Goal: Task Accomplishment & Management: Use online tool/utility

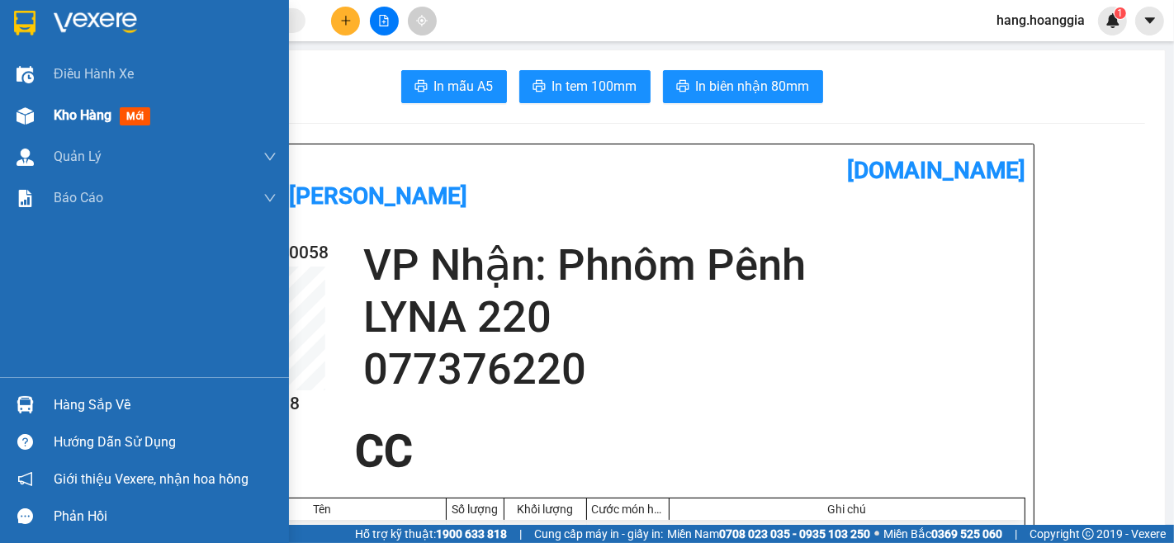
click at [25, 111] on img at bounding box center [25, 115] width 17 height 17
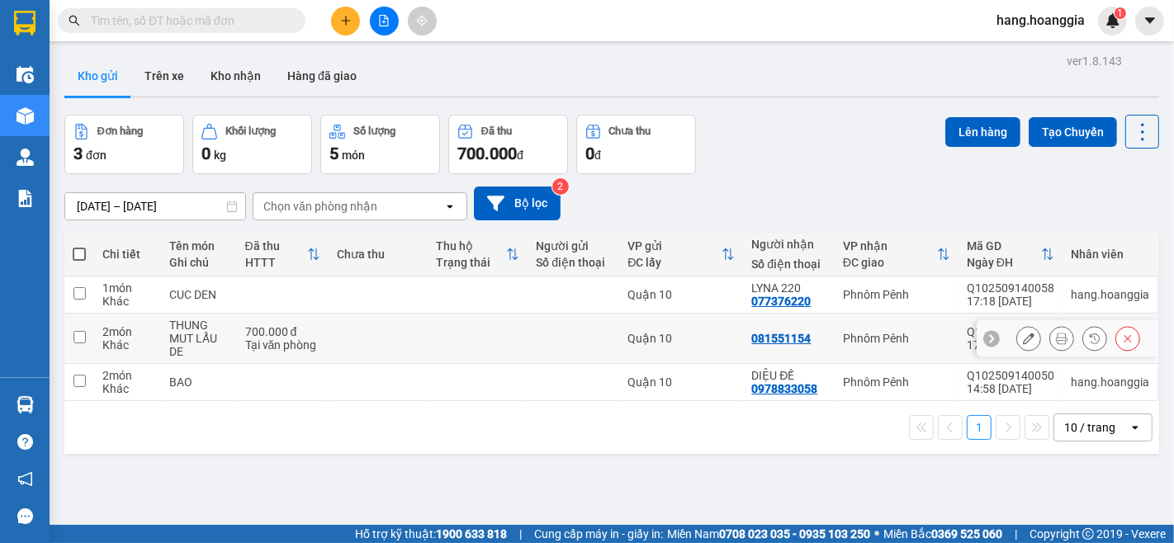
click at [78, 334] on input "checkbox" at bounding box center [79, 337] width 12 height 12
checkbox input "true"
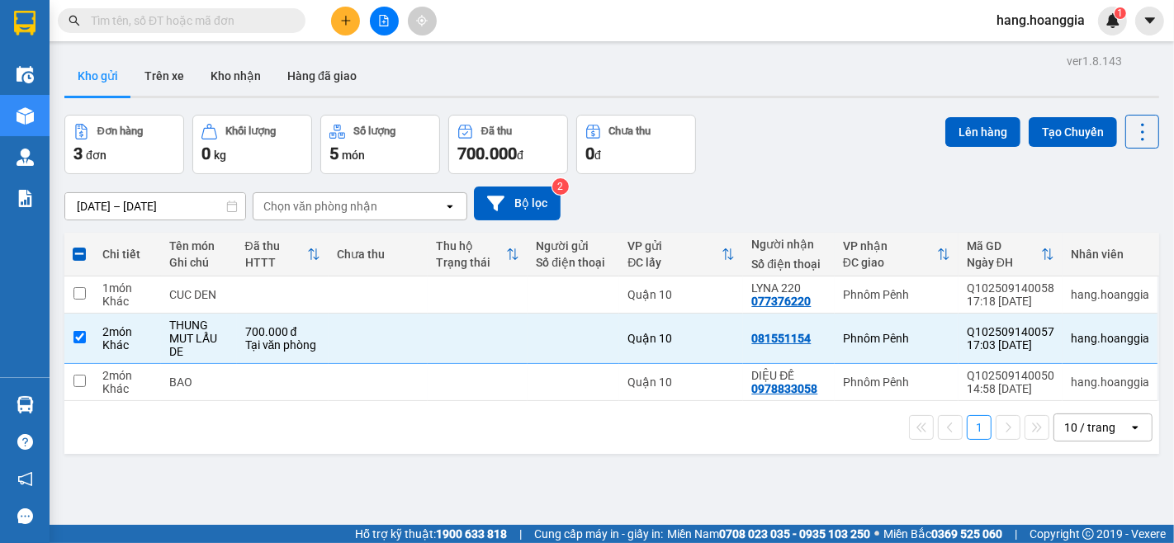
click at [969, 116] on div "Lên hàng Tạo Chuyến" at bounding box center [1053, 132] width 214 height 34
click at [960, 127] on button "Lên hàng" at bounding box center [983, 132] width 75 height 30
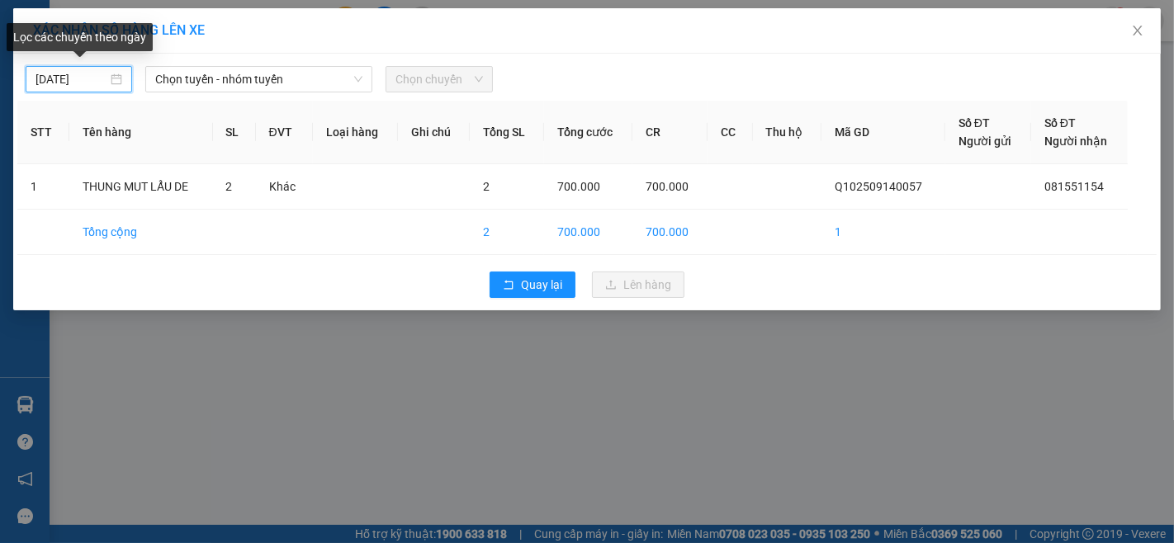
click at [68, 76] on input "[DATE]" at bounding box center [72, 79] width 72 height 18
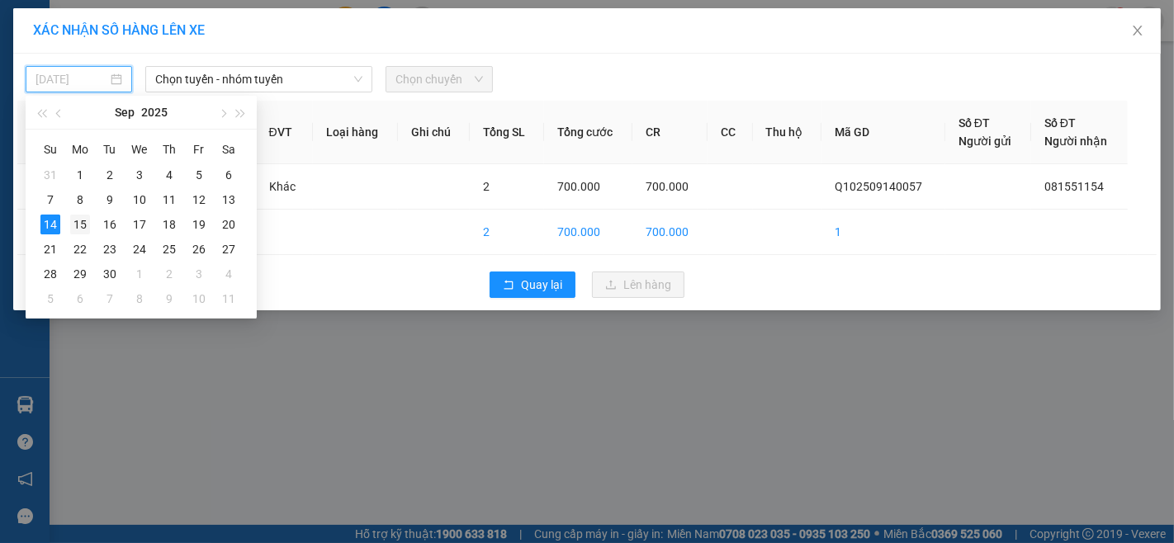
click at [79, 227] on div "15" at bounding box center [80, 225] width 20 height 20
type input "[DATE]"
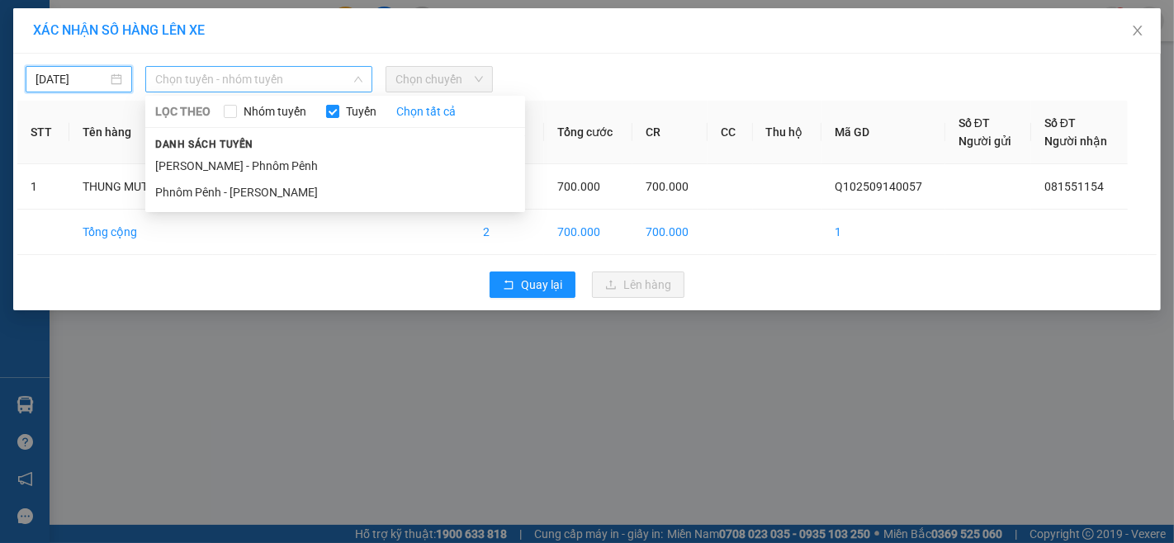
click at [269, 72] on span "Chọn tuyến - nhóm tuyến" at bounding box center [258, 79] width 207 height 25
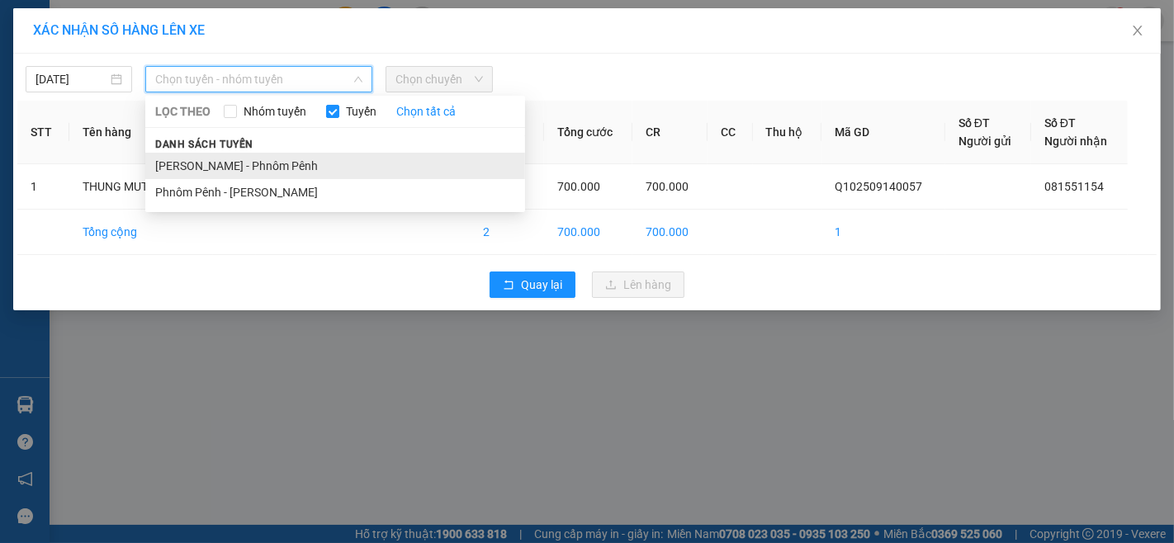
click at [238, 169] on li "[PERSON_NAME] - Phnôm Pênh" at bounding box center [335, 166] width 380 height 26
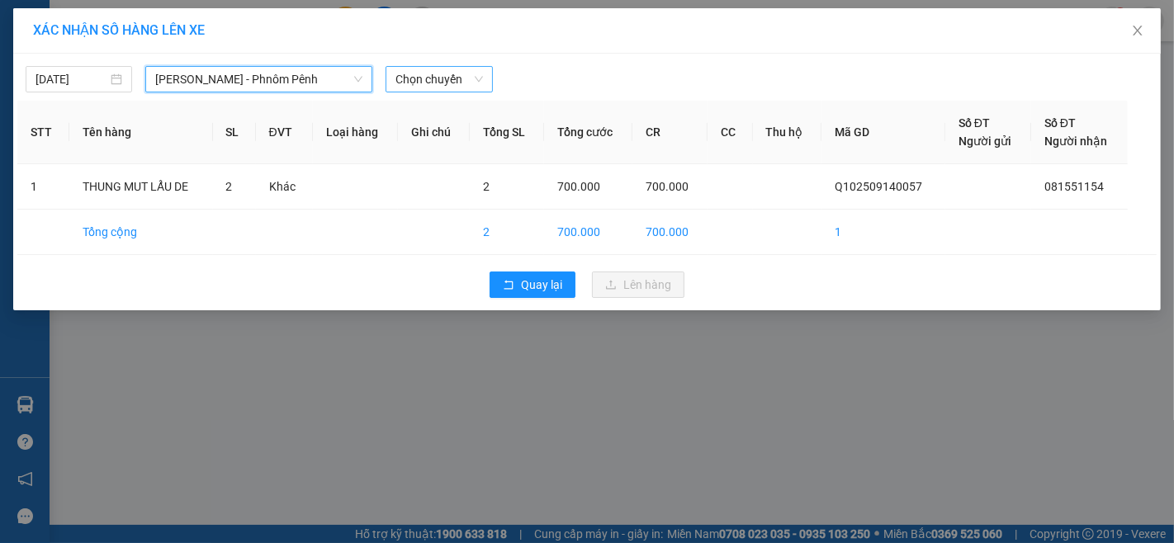
click at [399, 83] on span "Chọn chuyến" at bounding box center [439, 79] width 87 height 25
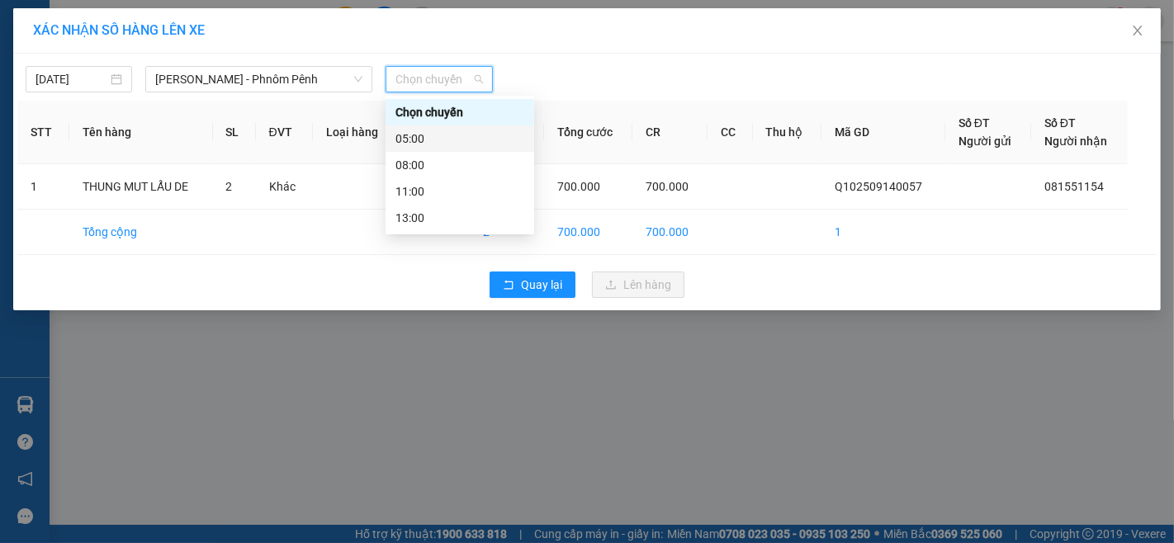
click at [406, 140] on div "05:00" at bounding box center [460, 139] width 129 height 18
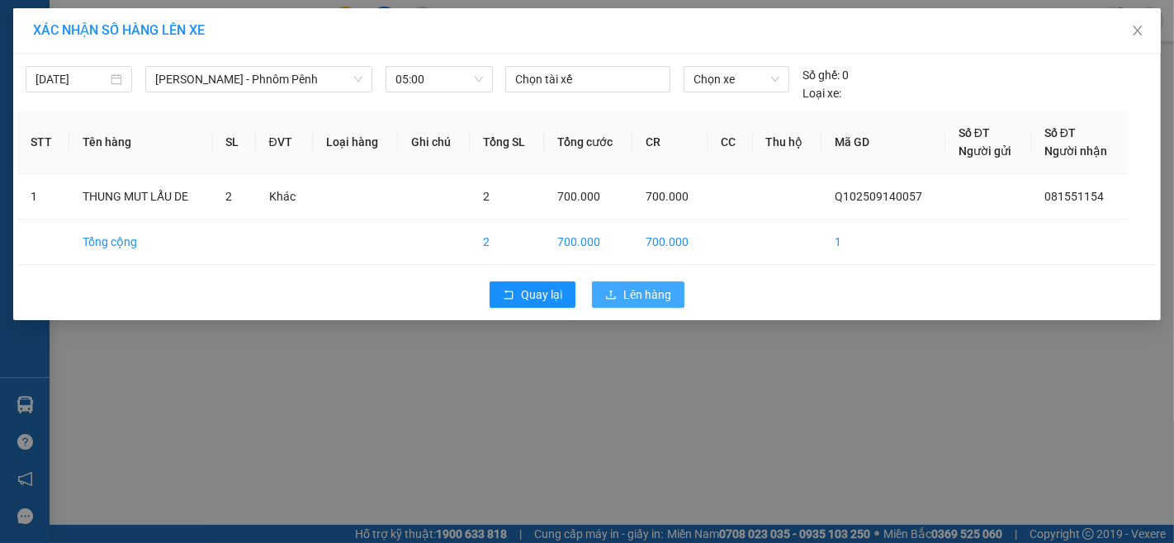
click at [654, 295] on span "Lên hàng" at bounding box center [647, 295] width 48 height 18
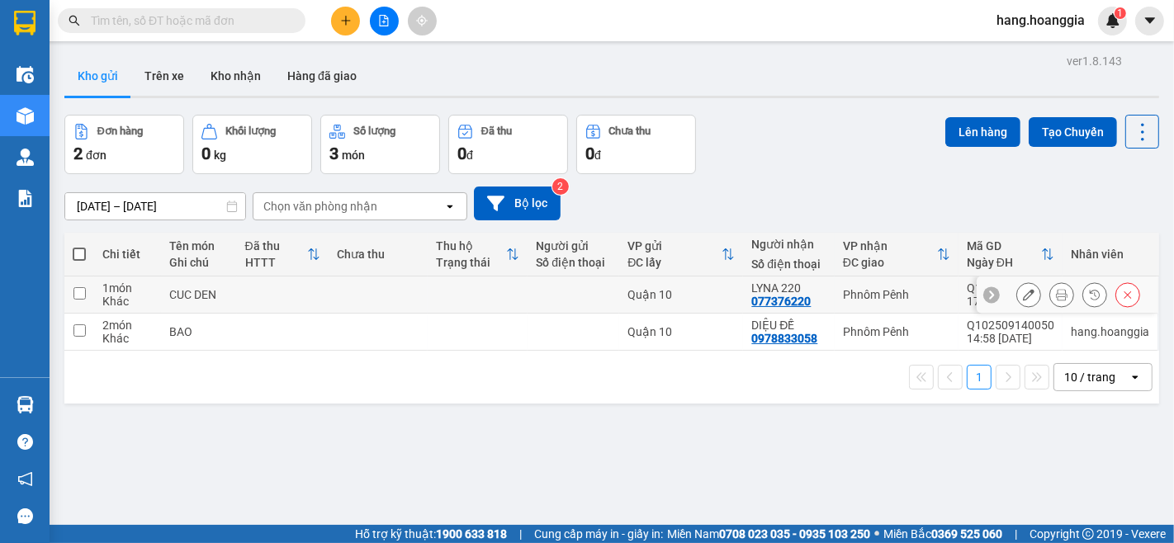
drag, startPoint x: 80, startPoint y: 293, endPoint x: 75, endPoint y: 322, distance: 29.3
click at [78, 298] on input "checkbox" at bounding box center [79, 293] width 12 height 12
checkbox input "true"
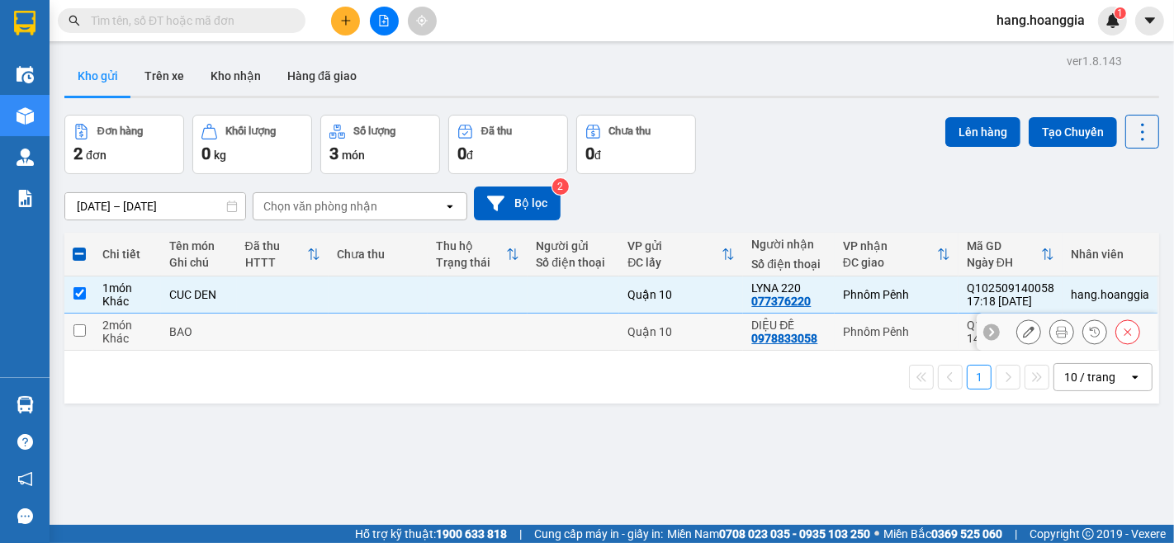
drag, startPoint x: 75, startPoint y: 331, endPoint x: 177, endPoint y: 292, distance: 109.0
click at [85, 331] on input "checkbox" at bounding box center [79, 331] width 12 height 12
checkbox input "true"
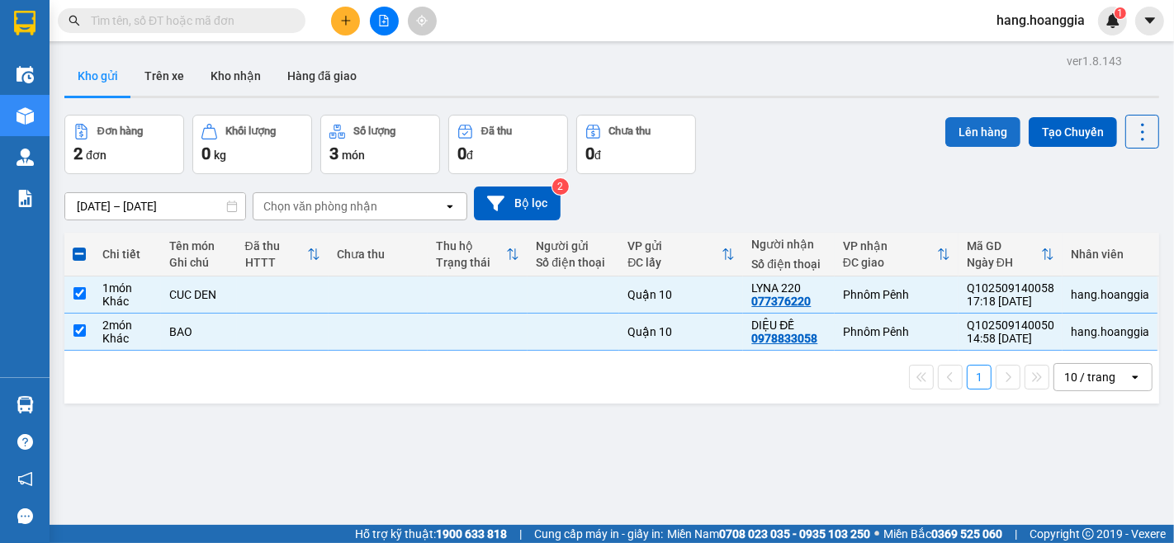
click at [951, 130] on button "Lên hàng" at bounding box center [983, 132] width 75 height 30
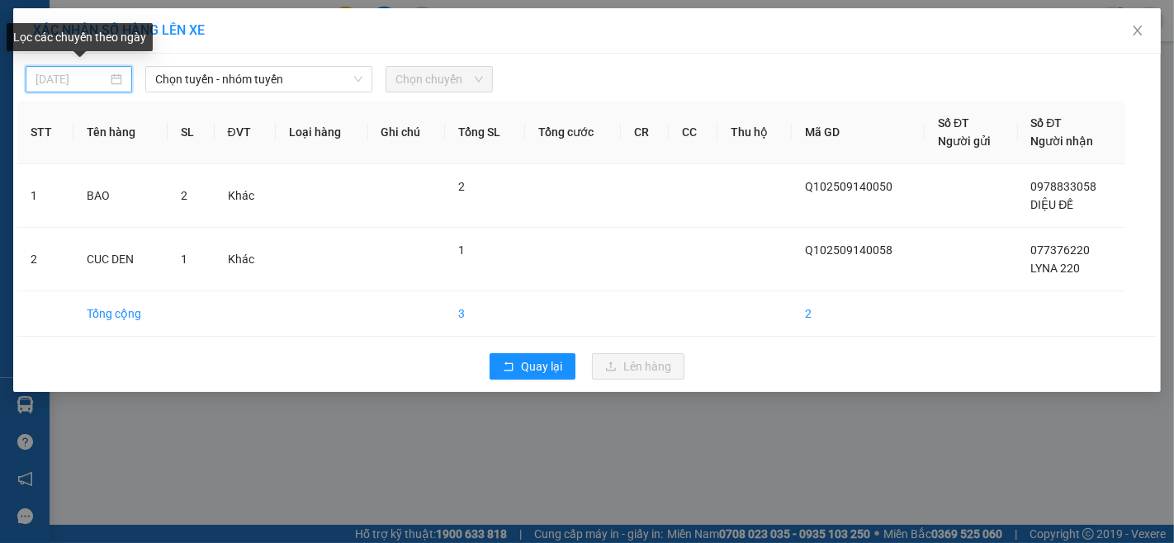
click at [61, 88] on input "[DATE]" at bounding box center [72, 79] width 72 height 18
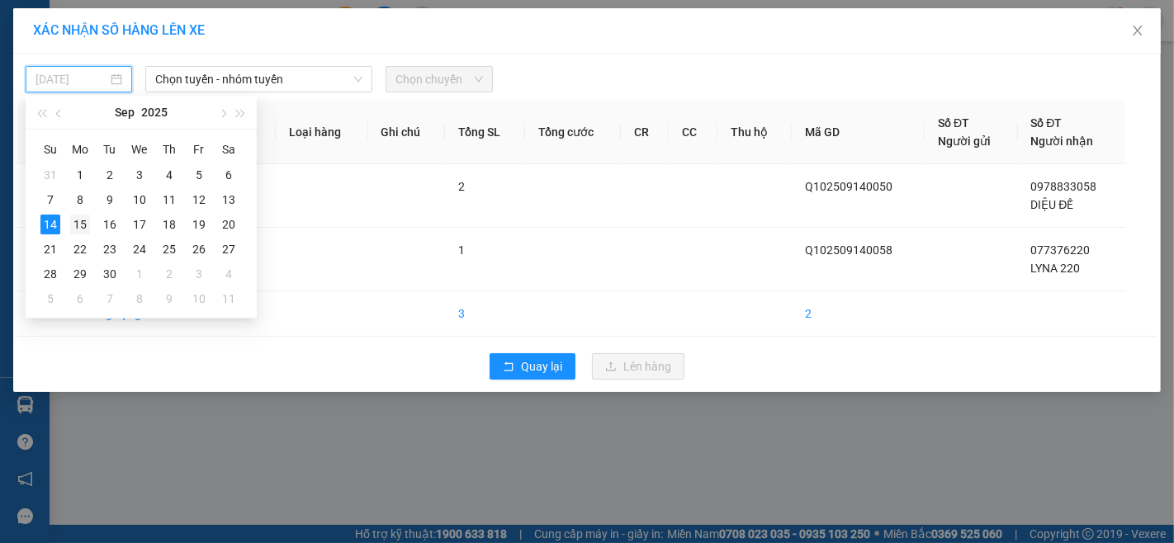
click at [77, 223] on div "15" at bounding box center [80, 225] width 20 height 20
type input "[DATE]"
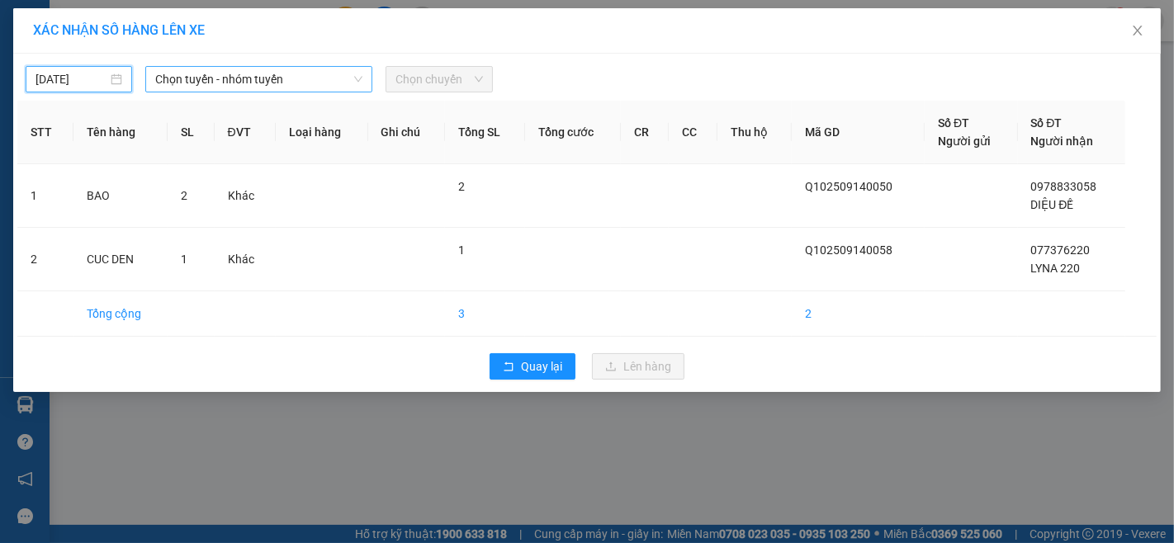
click at [207, 76] on span "Chọn tuyến - nhóm tuyến" at bounding box center [258, 79] width 207 height 25
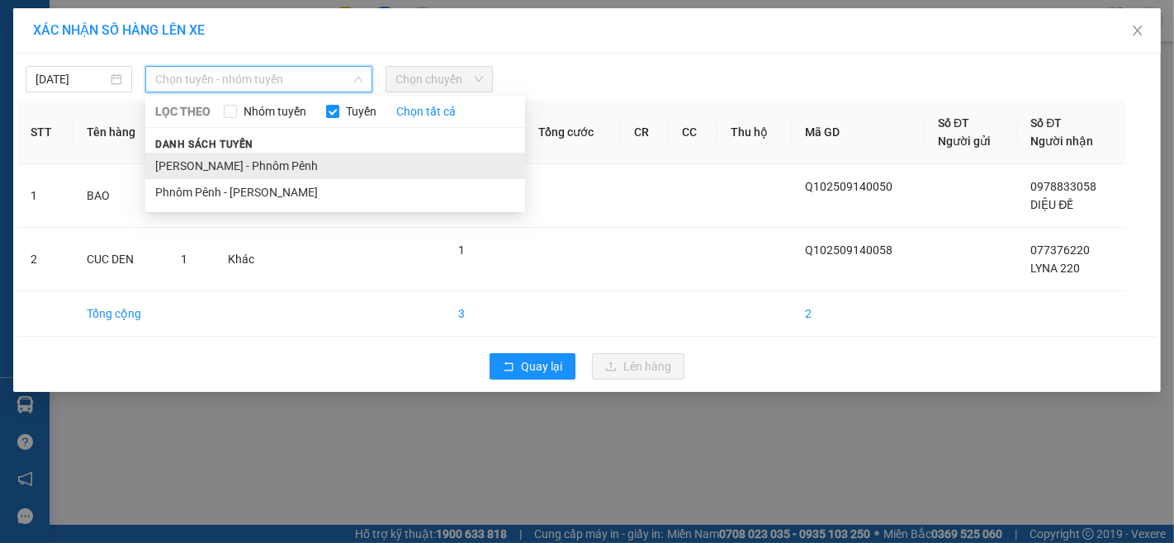
click at [262, 163] on li "[PERSON_NAME] - Phnôm Pênh" at bounding box center [335, 166] width 380 height 26
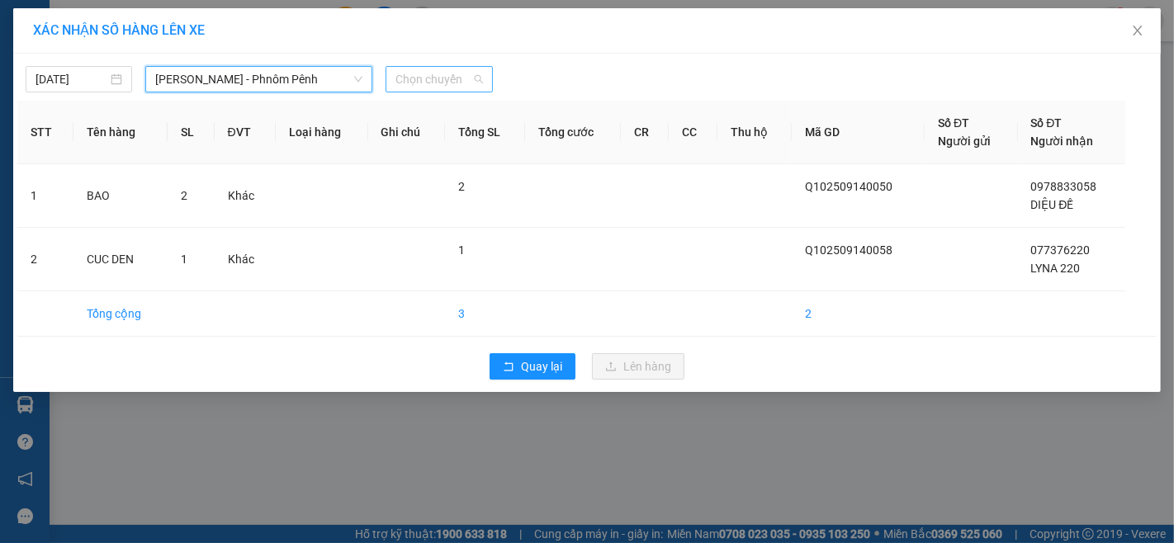
click at [448, 87] on span "Chọn chuyến" at bounding box center [439, 79] width 87 height 25
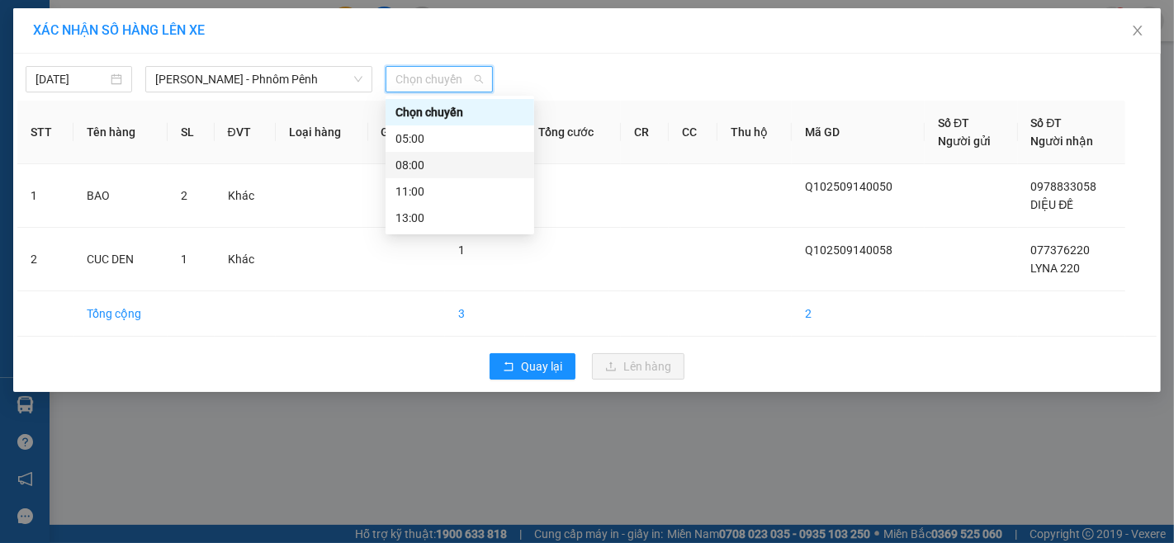
click at [401, 168] on div "08:00" at bounding box center [460, 165] width 129 height 18
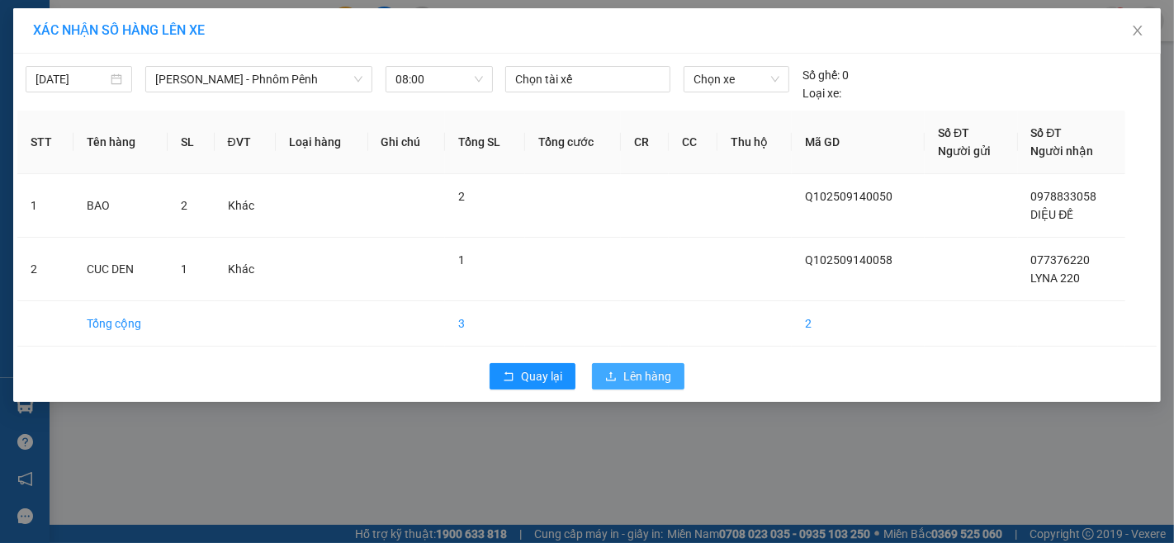
click at [659, 372] on span "Lên hàng" at bounding box center [647, 376] width 48 height 18
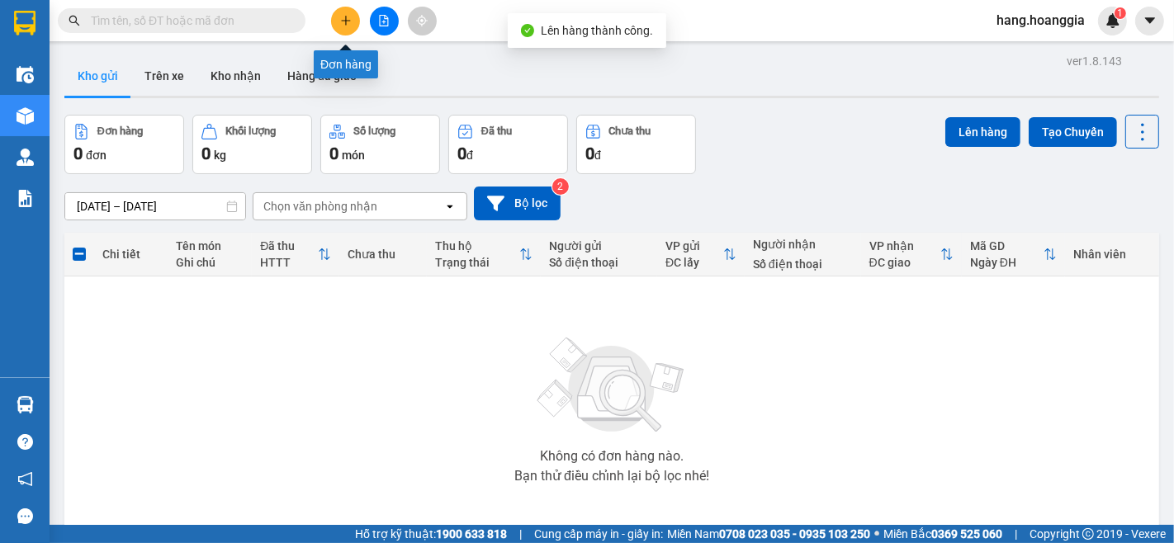
click at [340, 18] on icon "plus" at bounding box center [346, 21] width 12 height 12
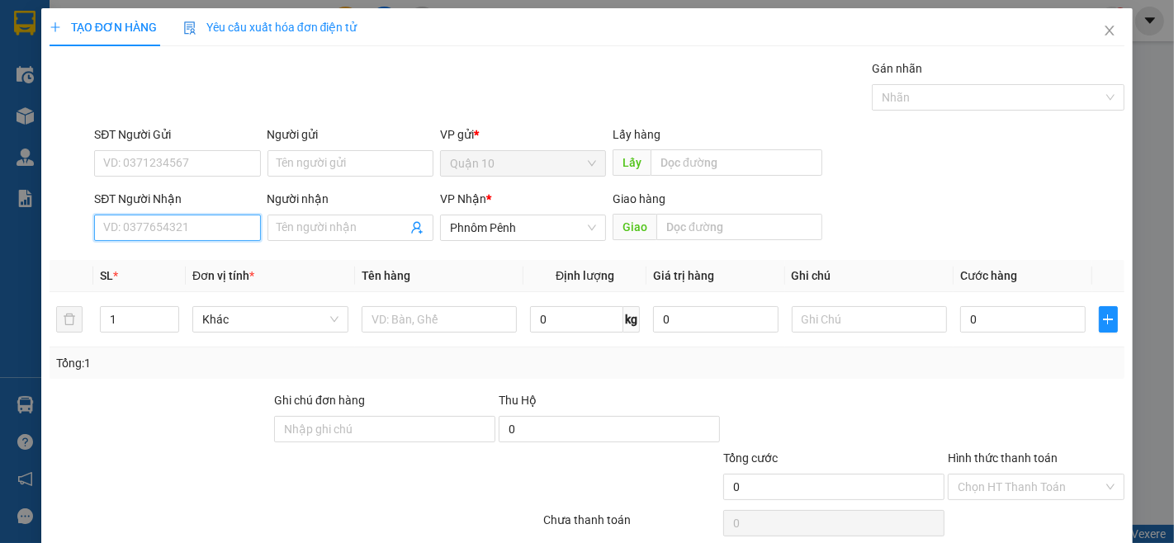
drag, startPoint x: 174, startPoint y: 218, endPoint x: 184, endPoint y: 206, distance: 15.2
click at [175, 218] on input "SĐT Người Nhận" at bounding box center [177, 228] width 166 height 26
